Goal: Information Seeking & Learning: Learn about a topic

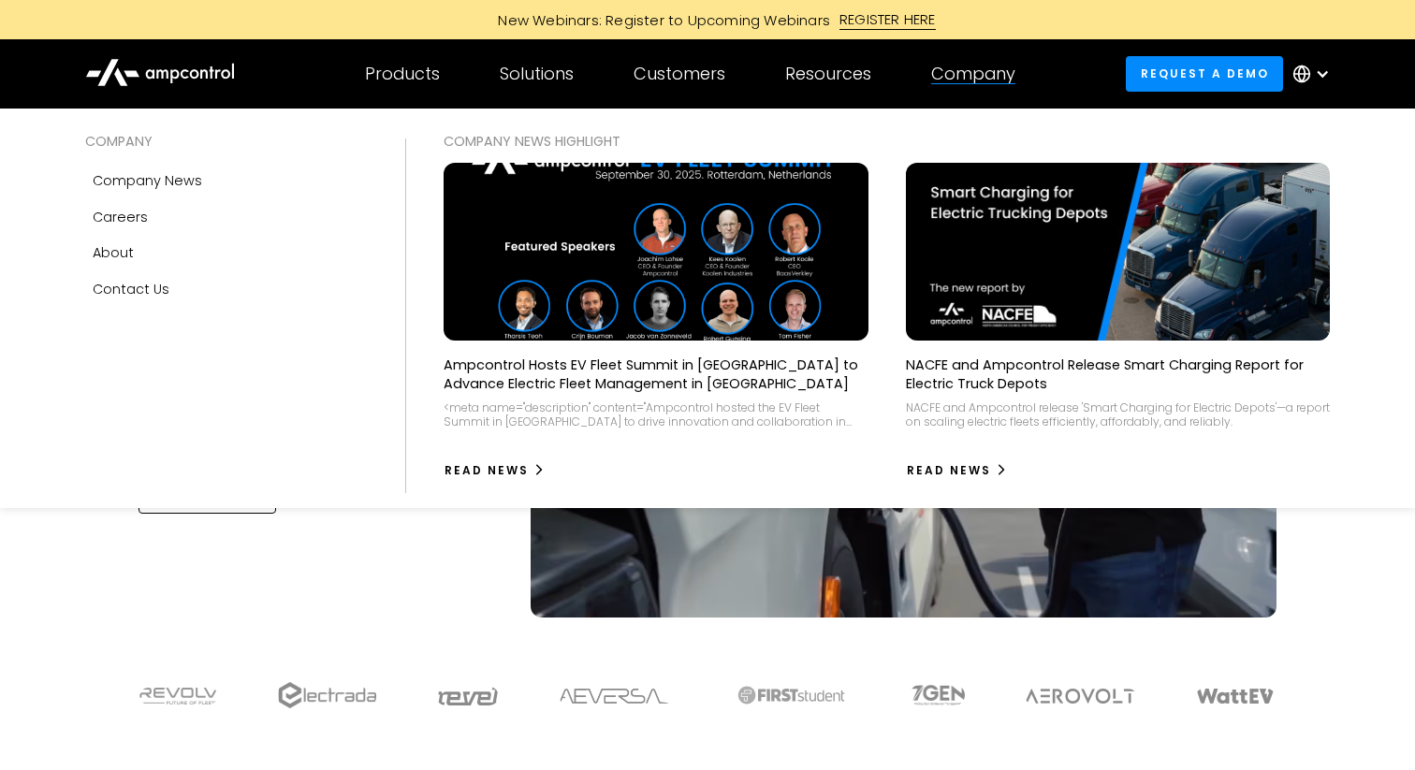
click at [959, 84] on div "Company" at bounding box center [973, 74] width 84 height 21
click at [192, 221] on link "Careers" at bounding box center [227, 217] width 284 height 36
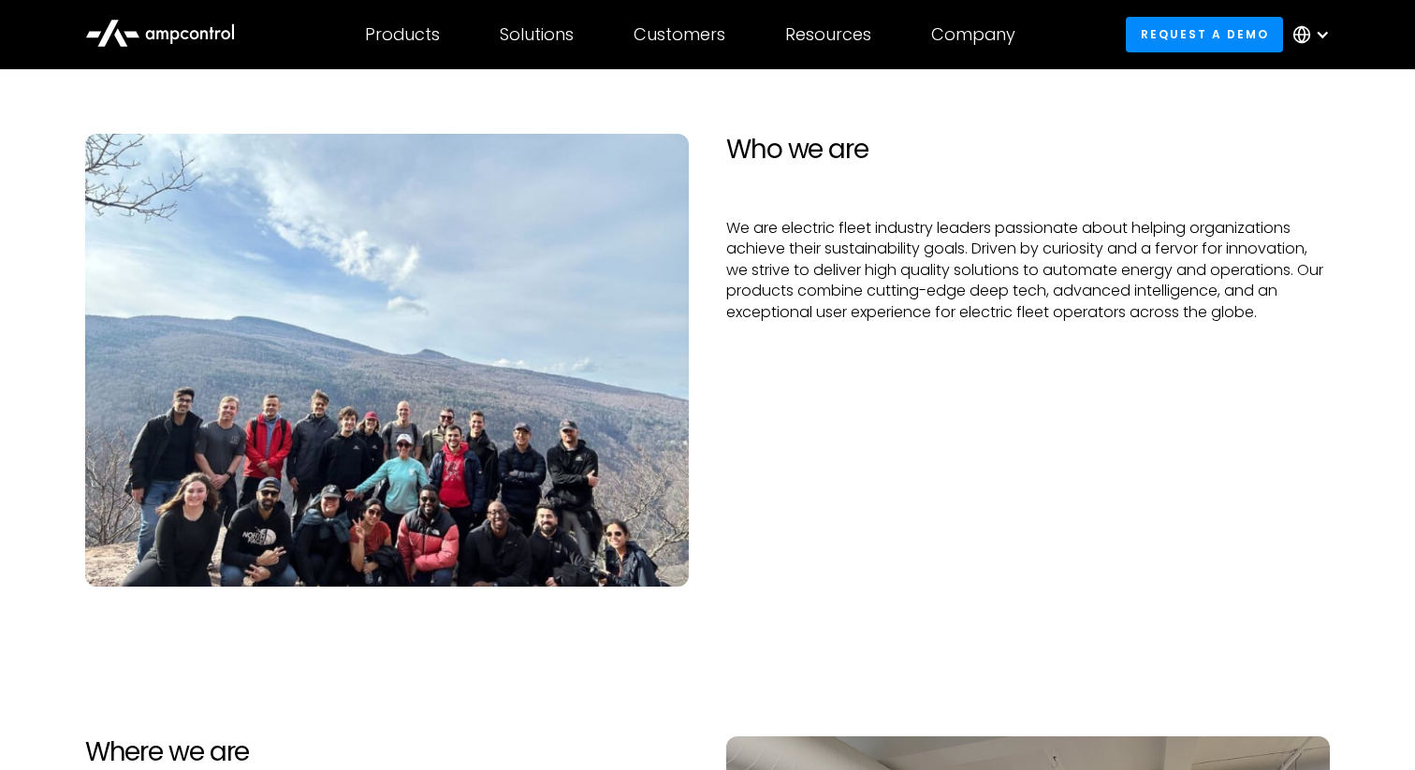
scroll to position [214, 0]
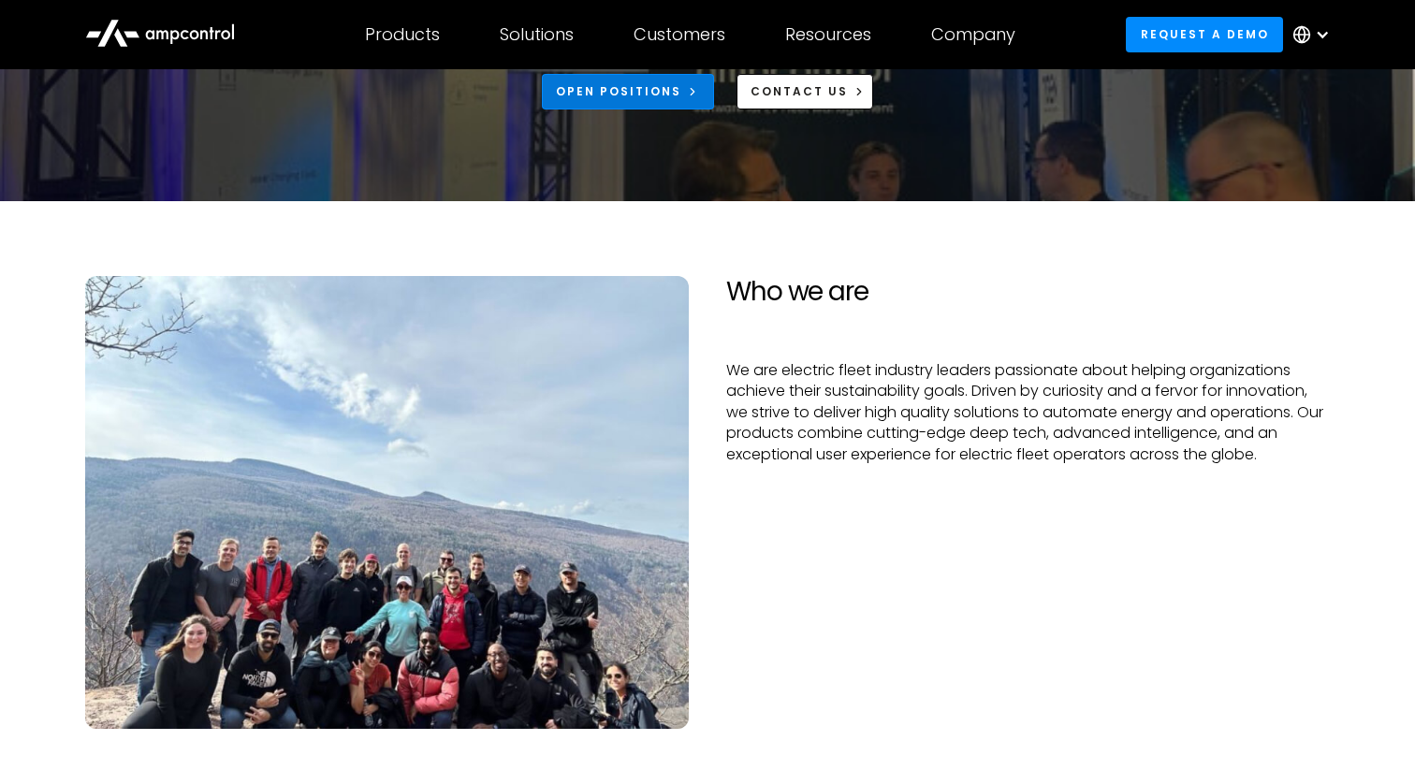
click at [675, 93] on div "Open Positions" at bounding box center [618, 91] width 125 height 17
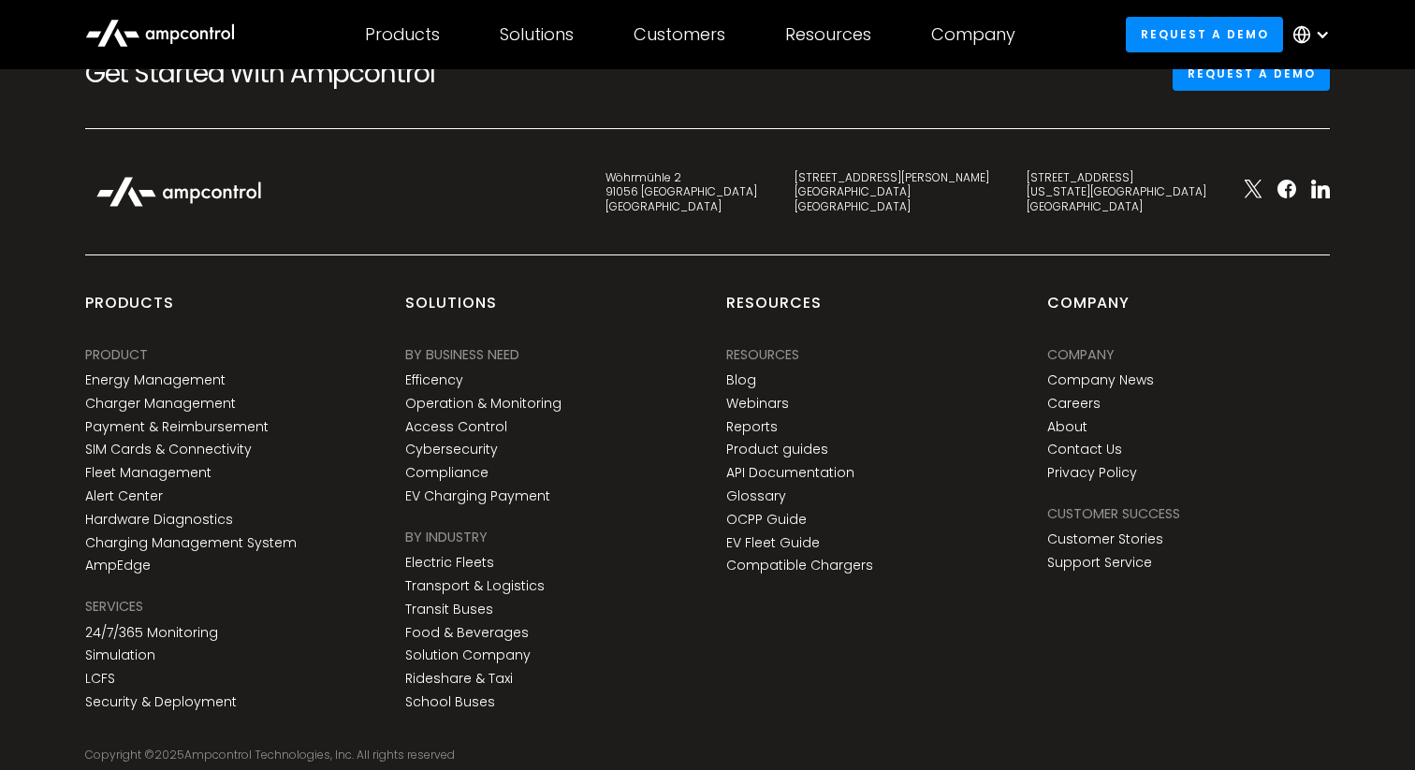
scroll to position [2924, 0]
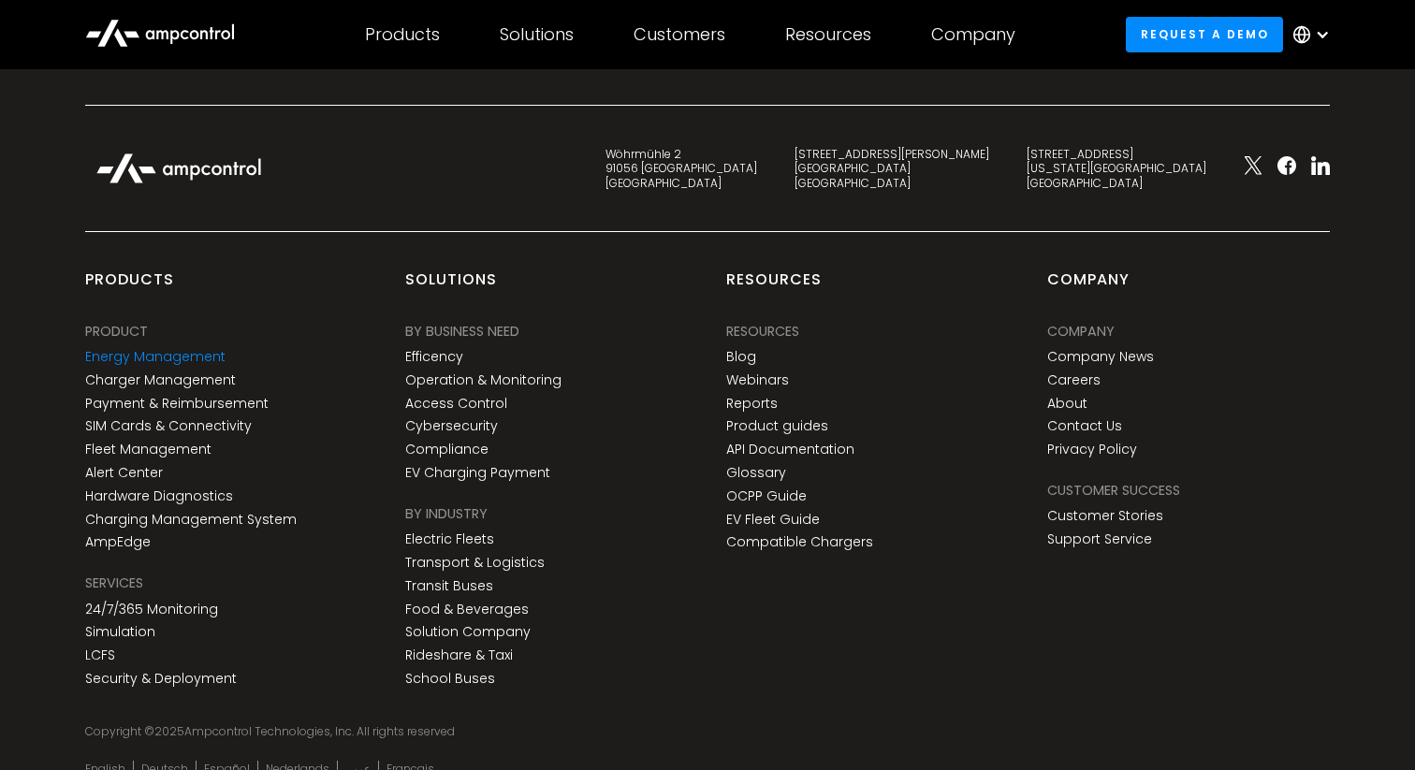
click at [160, 359] on link "Energy Management" at bounding box center [155, 357] width 140 height 16
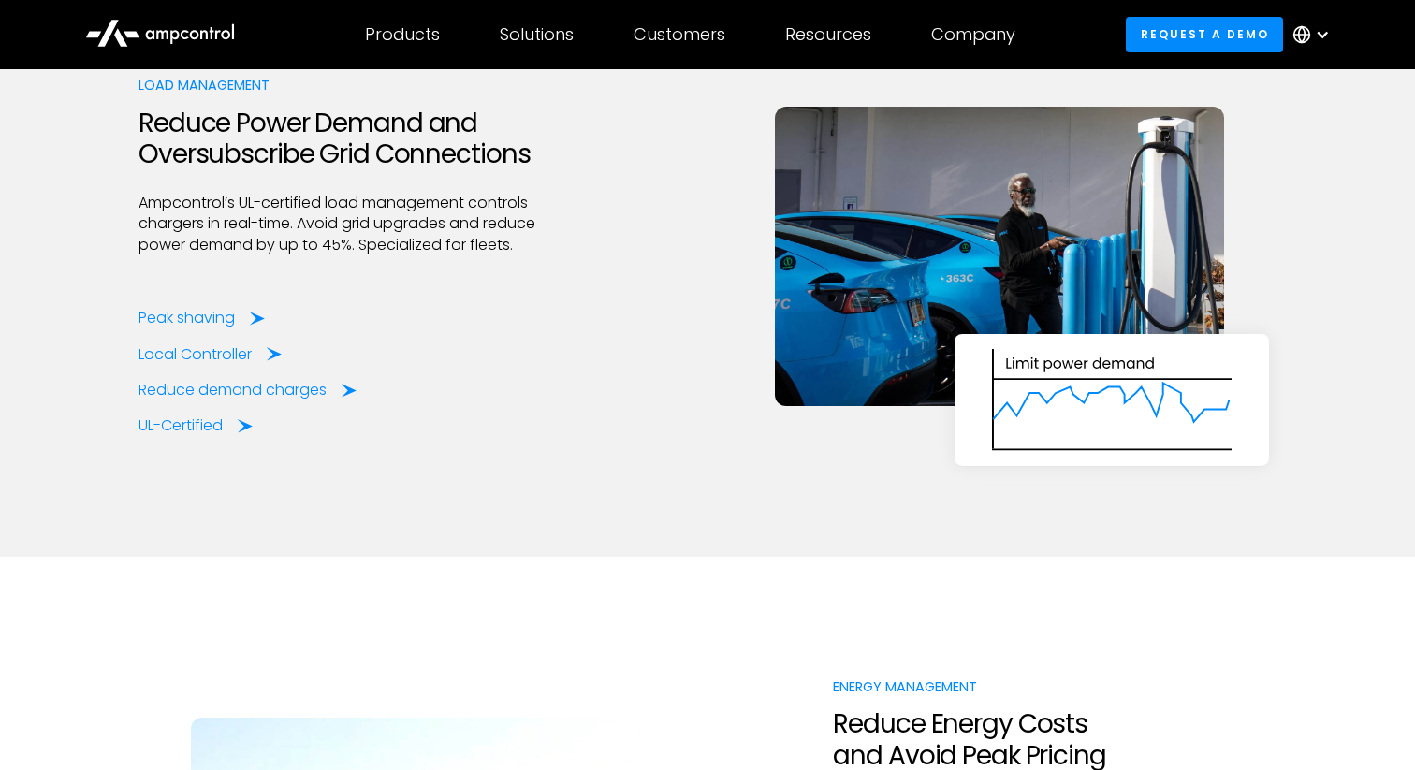
scroll to position [2756, 0]
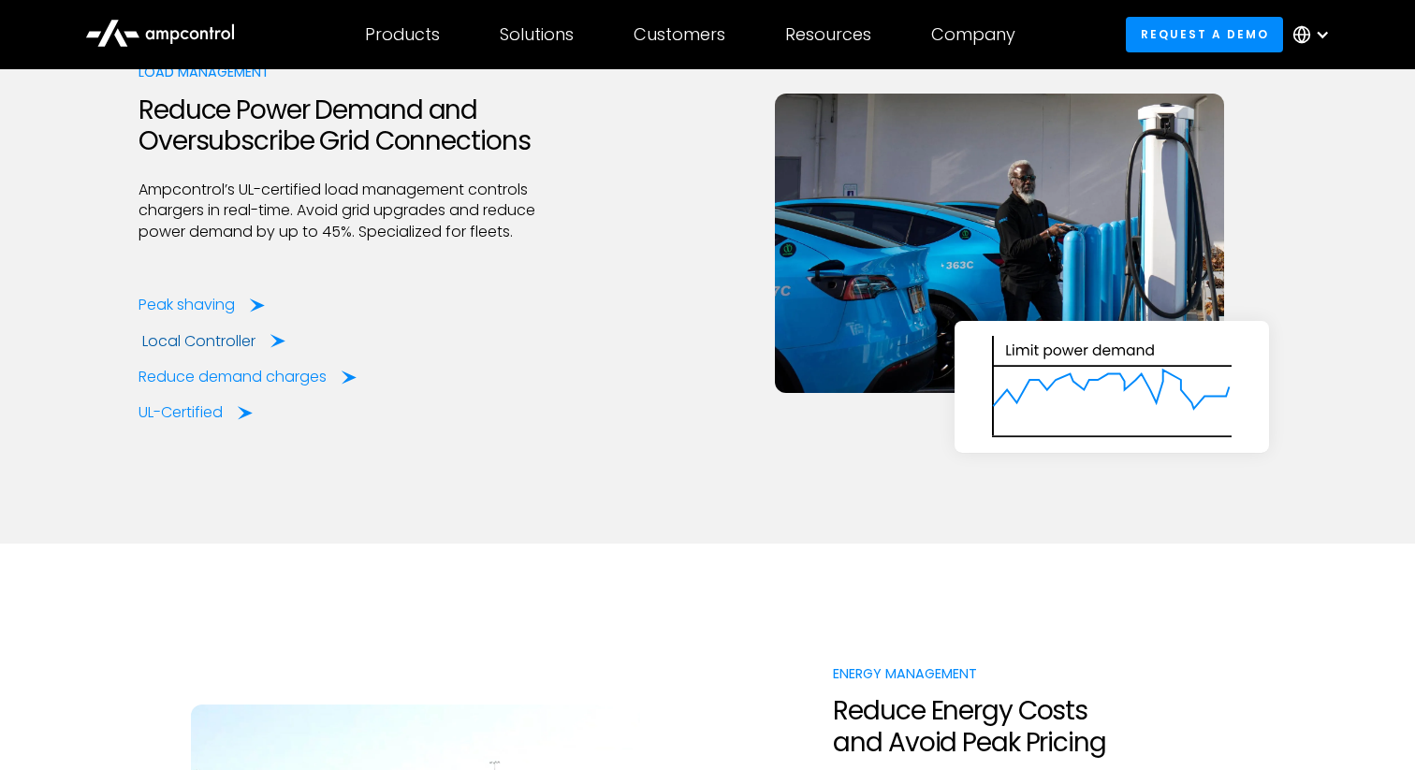
click at [237, 332] on div "Local Controller" at bounding box center [198, 341] width 113 height 21
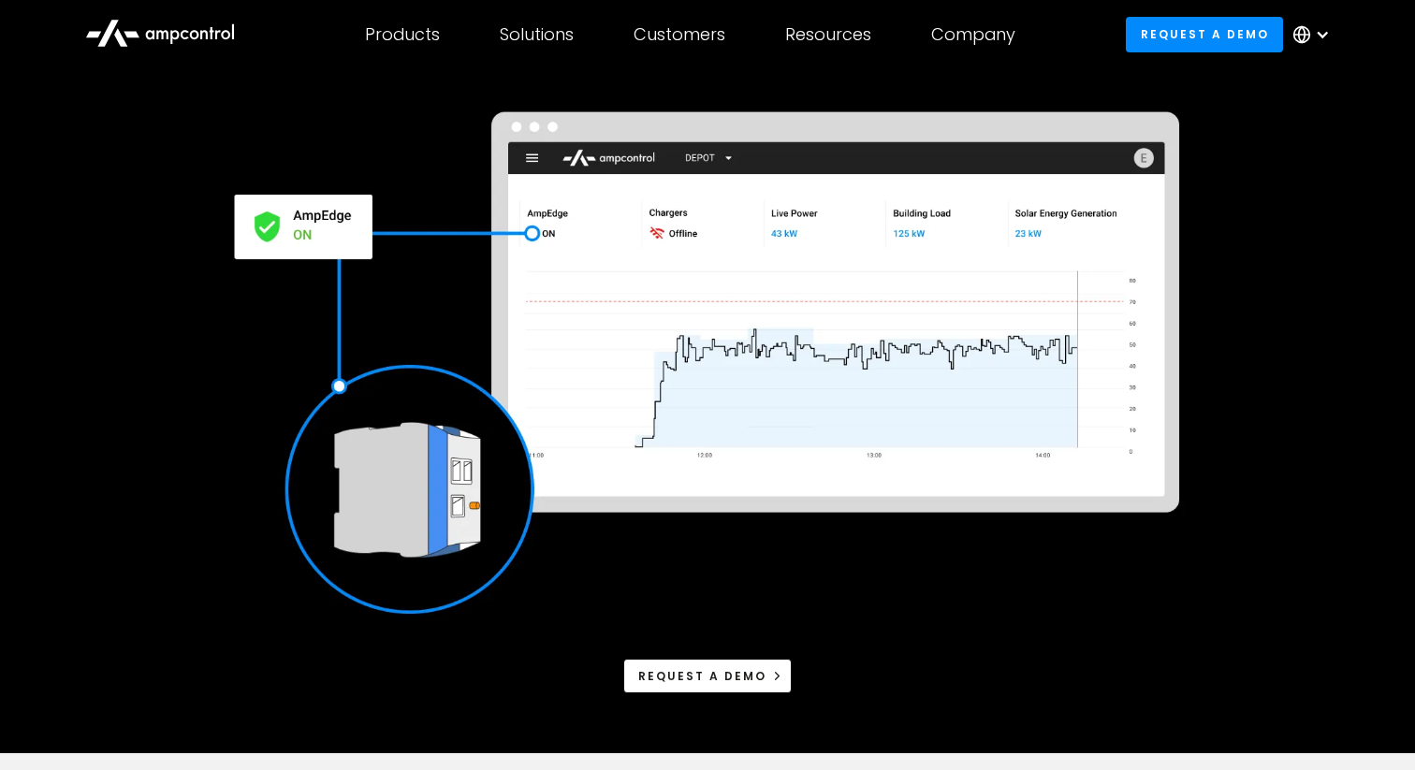
scroll to position [229, 0]
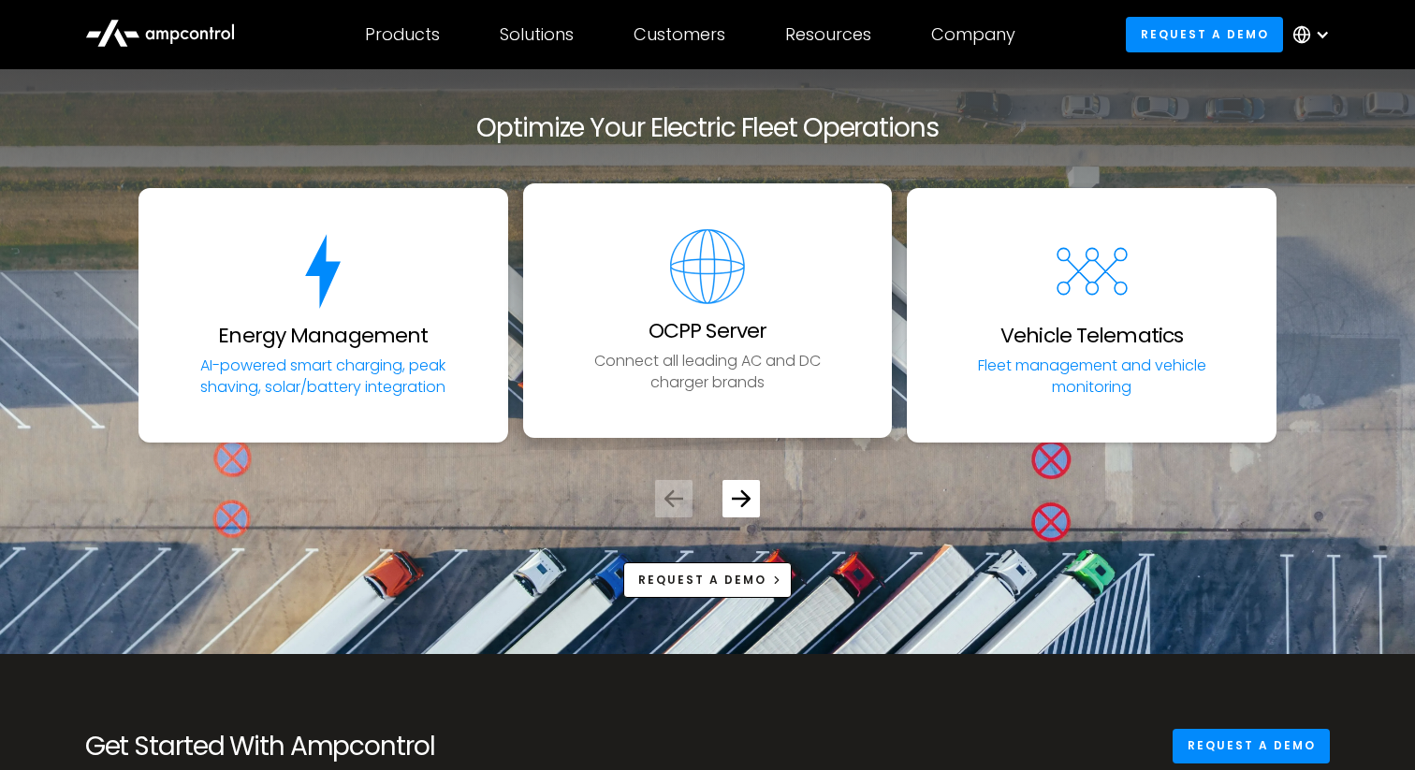
scroll to position [7064, 0]
click at [620, 280] on link "OCPP Server Connect all leading AC and DC charger brands" at bounding box center [708, 310] width 370 height 255
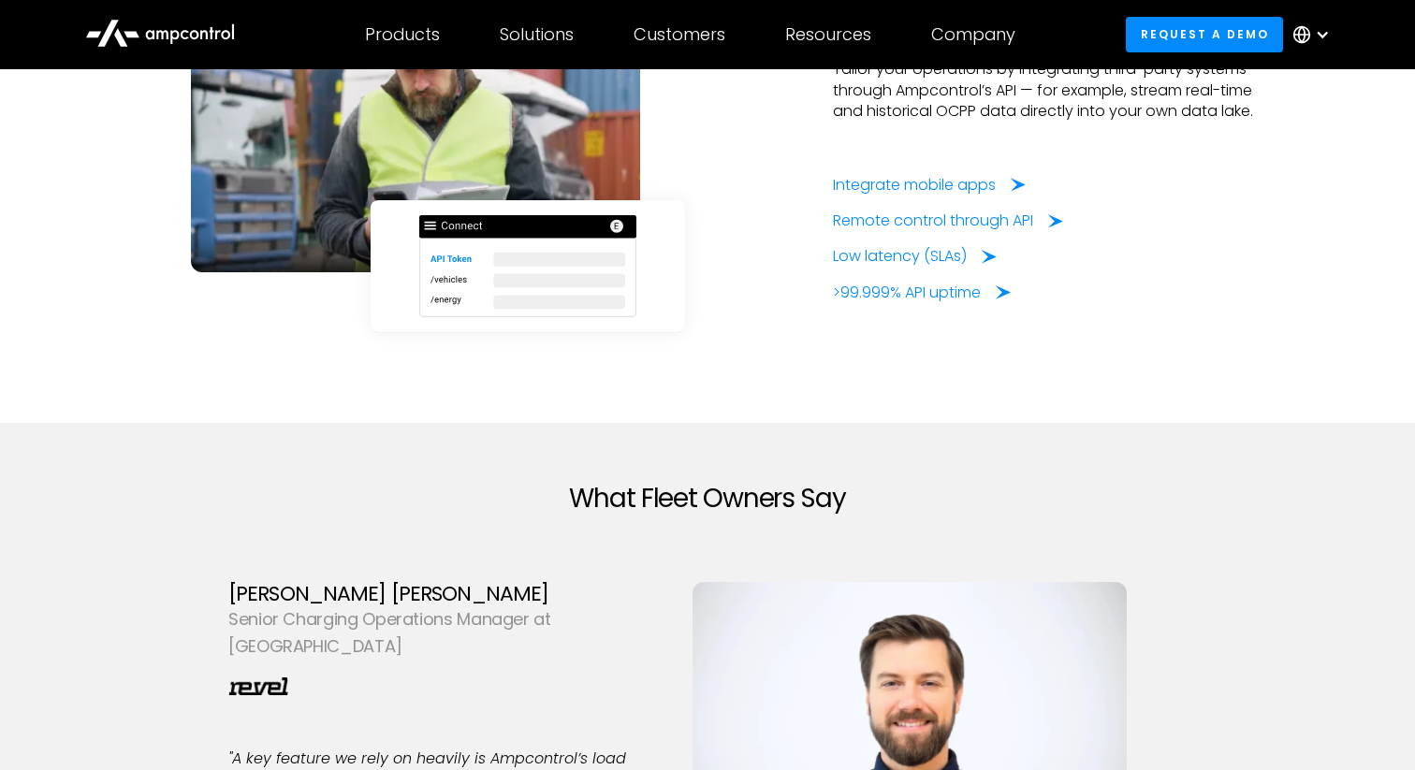
scroll to position [4638, 0]
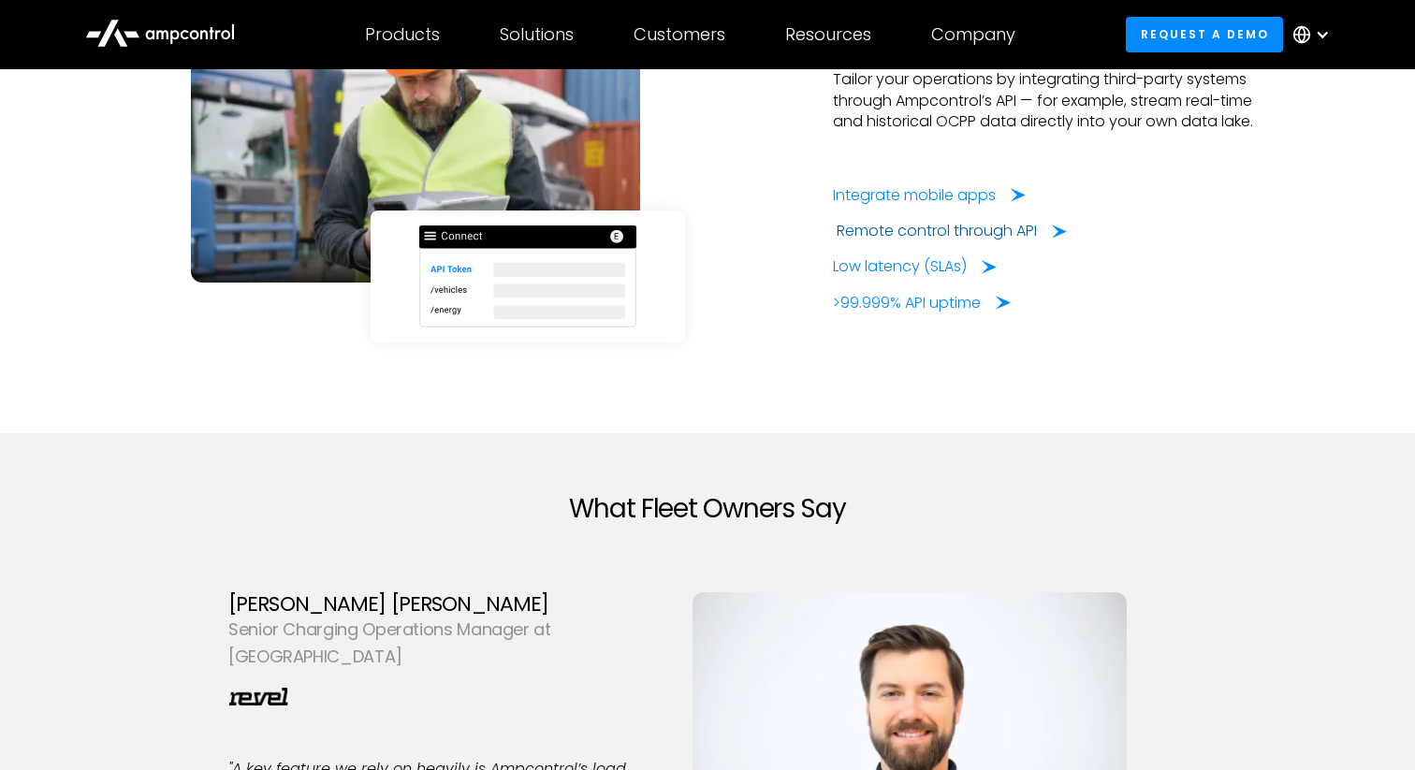
click at [858, 221] on div "Remote control through API" at bounding box center [937, 231] width 200 height 21
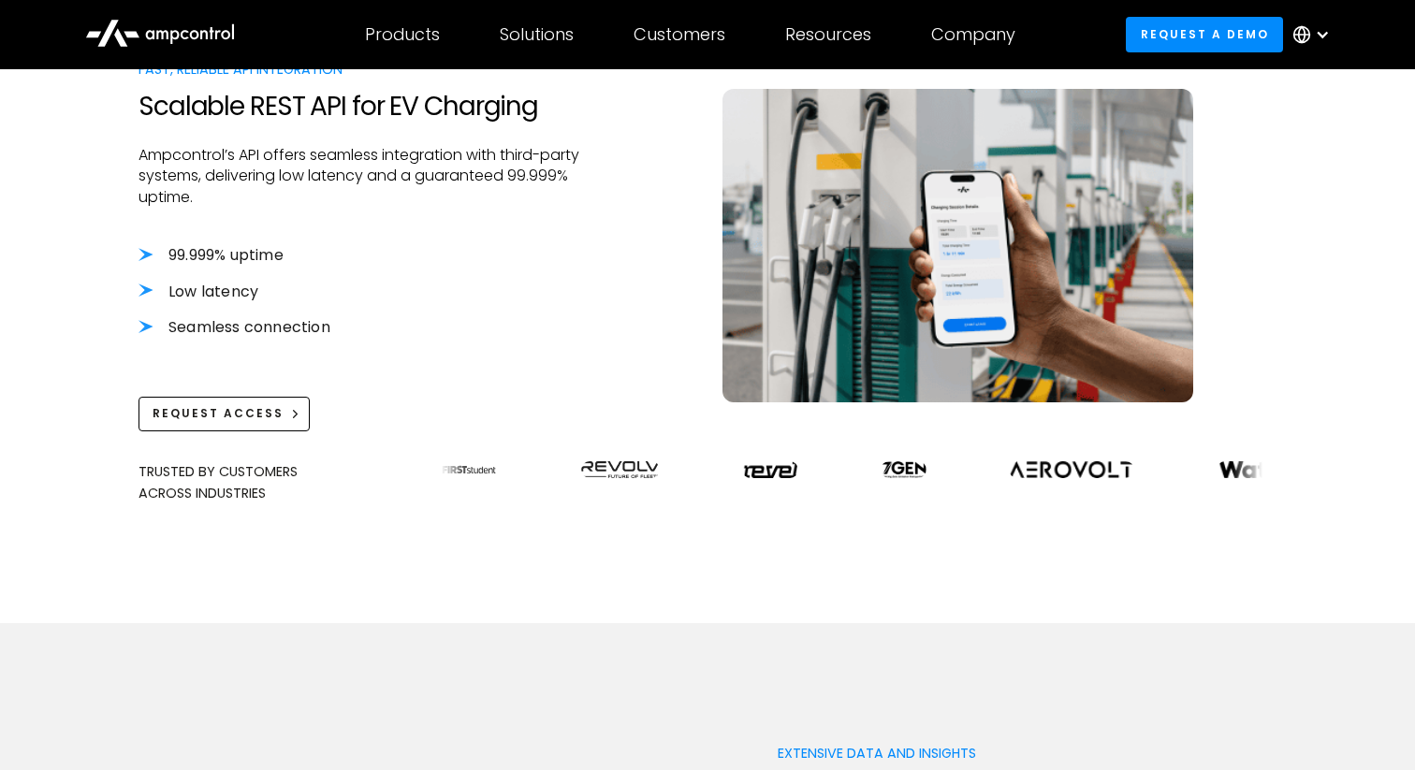
scroll to position [598, 0]
